Goal: Transaction & Acquisition: Subscribe to service/newsletter

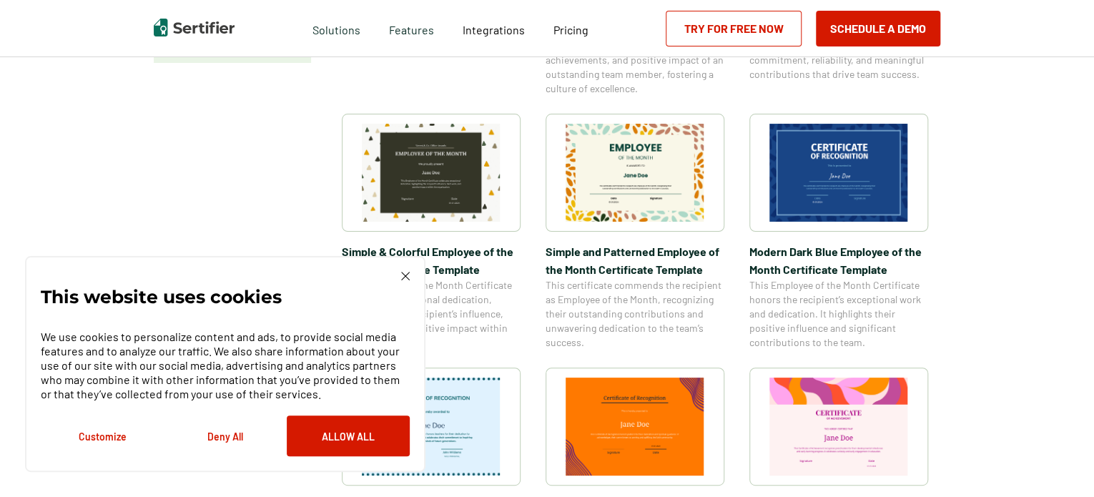
scroll to position [572, 0]
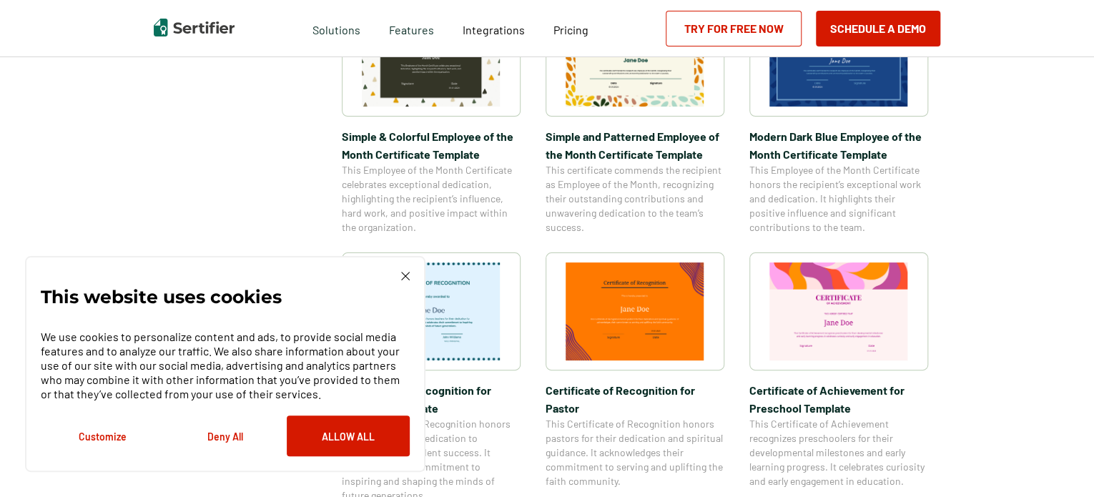
click at [393, 276] on div "This website uses cookies We use cookies to personalize content and ads, to pro…" at bounding box center [225, 364] width 369 height 185
click at [408, 276] on img at bounding box center [405, 276] width 9 height 9
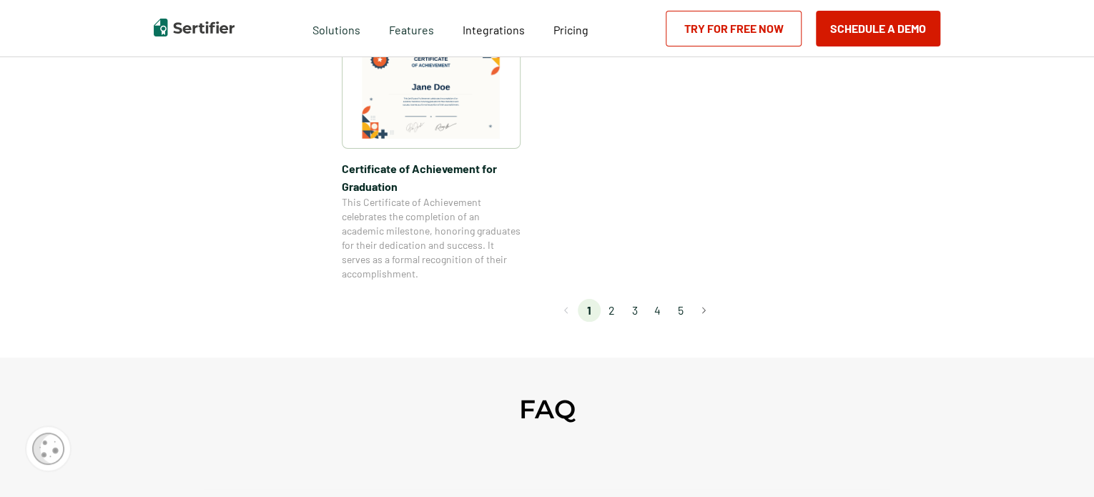
scroll to position [1430, 0]
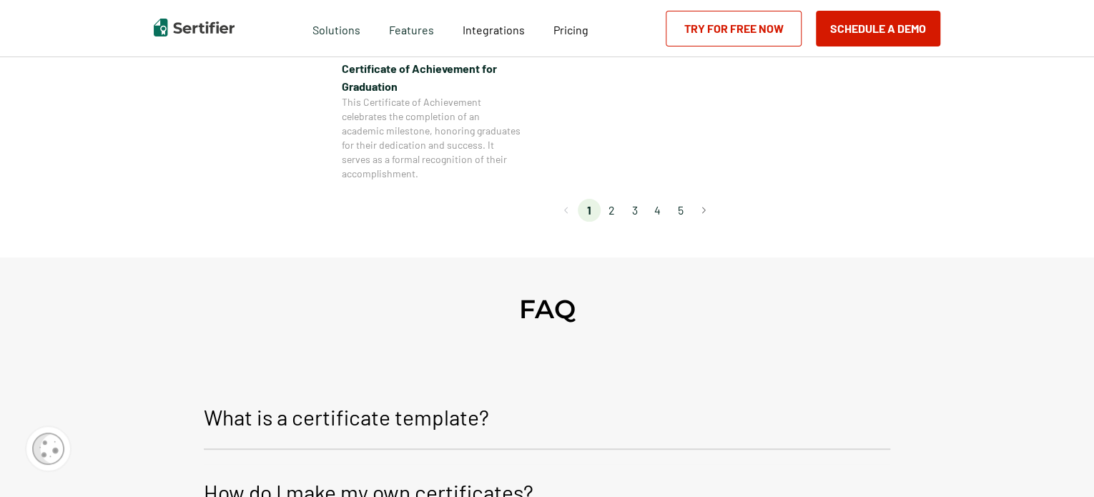
click at [609, 205] on li "2" at bounding box center [612, 210] width 23 height 23
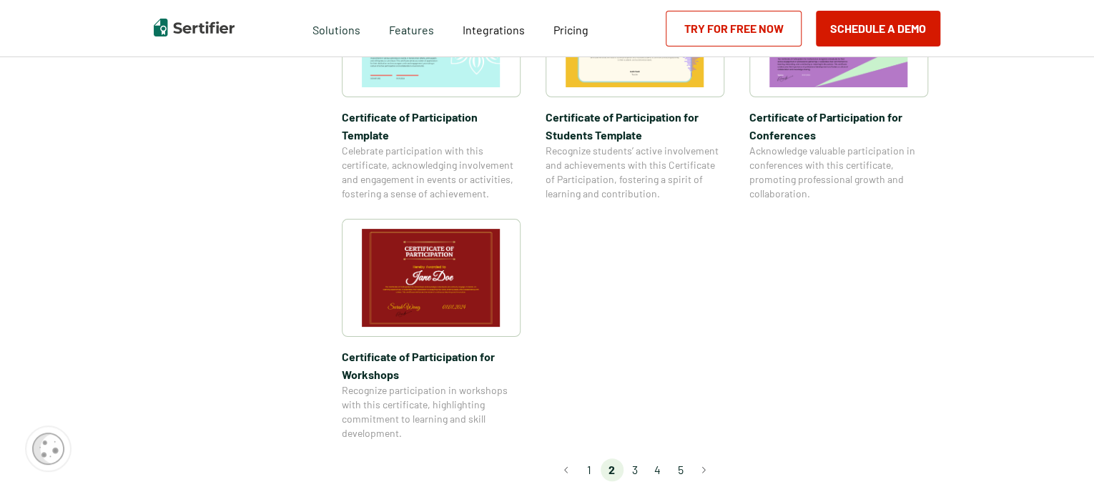
scroll to position [1216, 0]
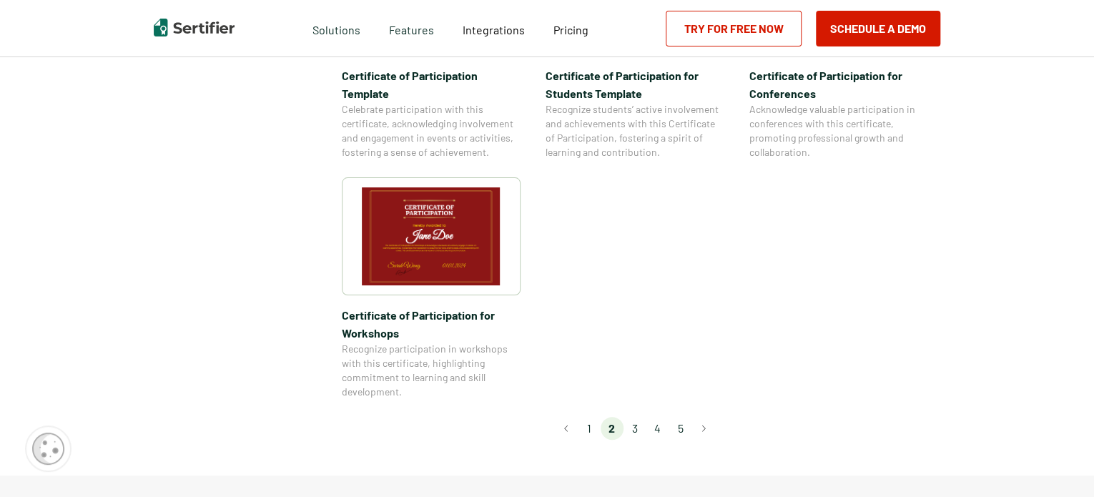
click at [641, 417] on li "3" at bounding box center [635, 428] width 23 height 23
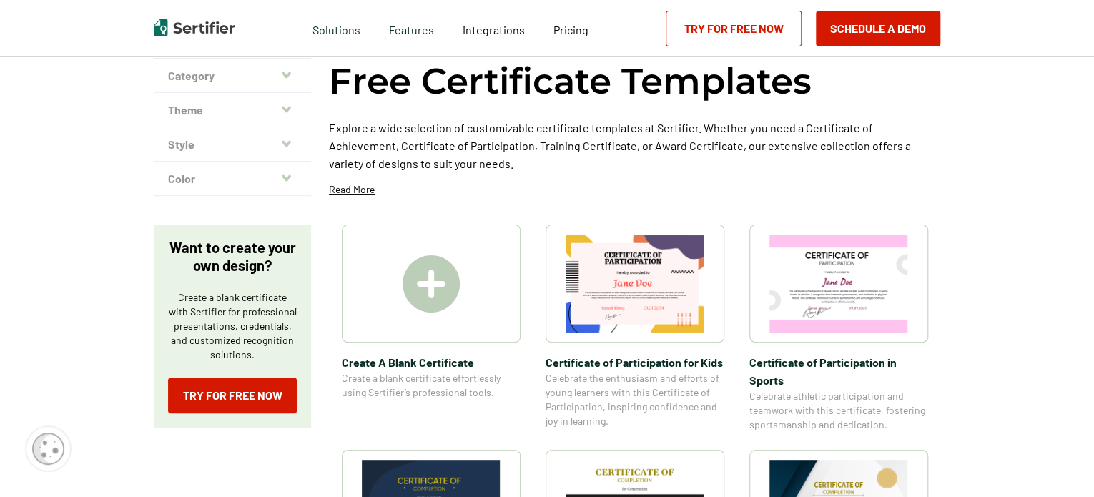
scroll to position [215, 0]
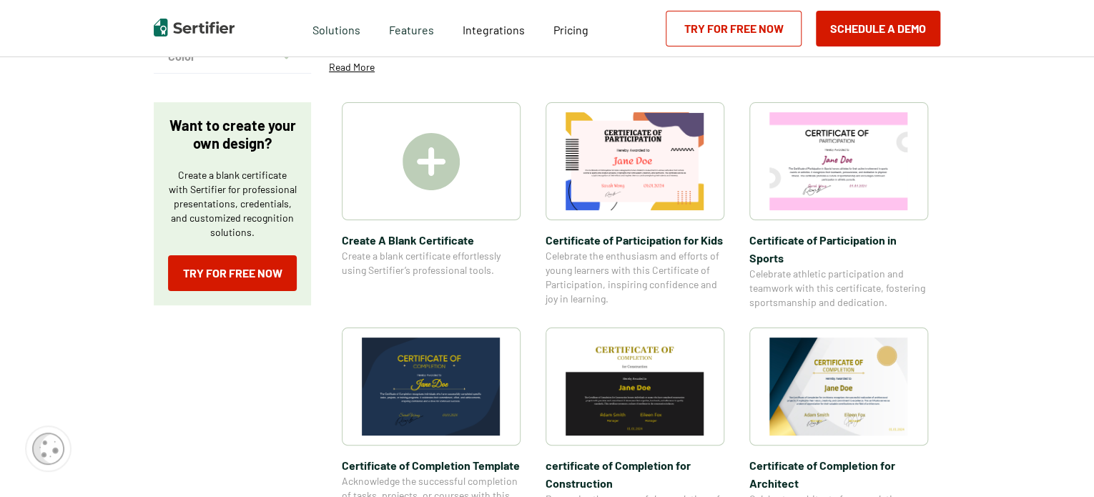
click at [452, 185] on img at bounding box center [431, 161] width 57 height 57
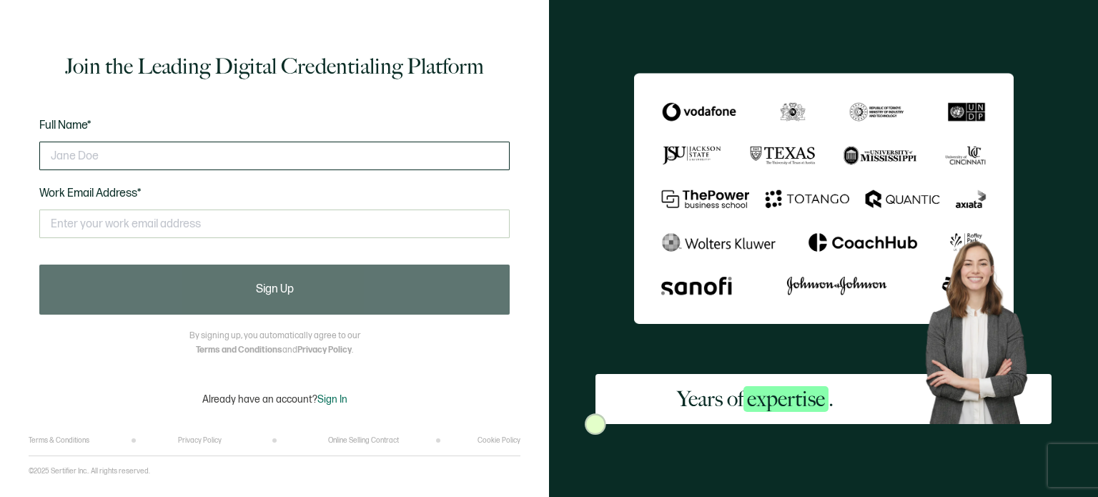
click at [207, 162] on input "text" at bounding box center [274, 156] width 471 height 29
click at [220, 157] on input "text" at bounding box center [274, 156] width 471 height 29
type input "[PERSON_NAME]"
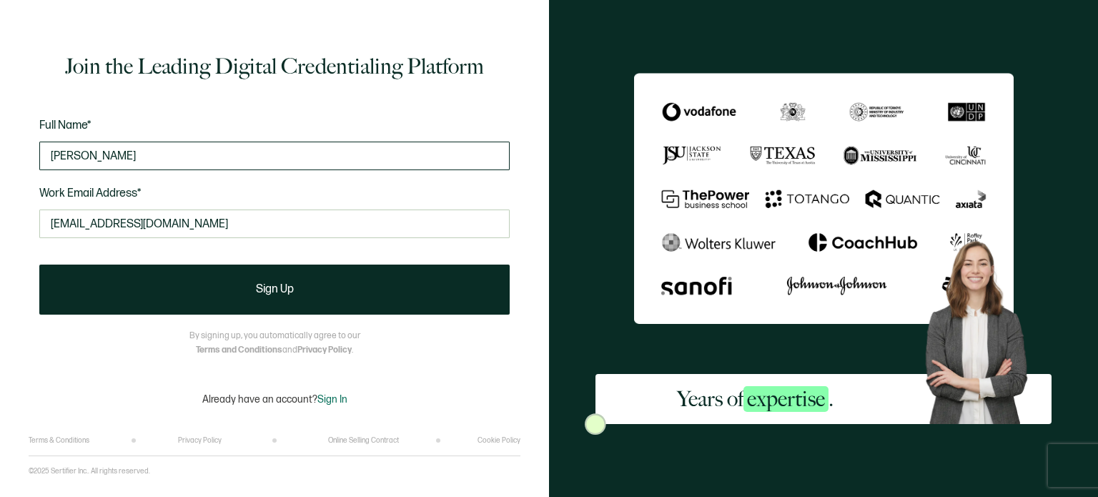
type input "[EMAIL_ADDRESS][DOMAIN_NAME]"
